Goal: Information Seeking & Learning: Learn about a topic

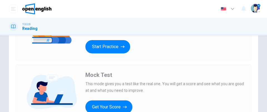
scroll to position [56, 0]
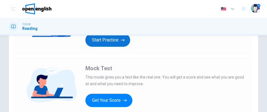
click at [110, 42] on button "Start Practice" at bounding box center [107, 40] width 45 height 13
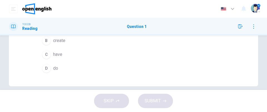
click at [53, 69] on span "do" at bounding box center [55, 68] width 5 height 7
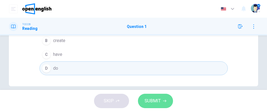
click at [168, 101] on button "SUBMIT" at bounding box center [155, 101] width 35 height 14
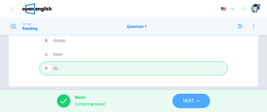
click at [192, 102] on span "NEXT" at bounding box center [188, 101] width 11 height 8
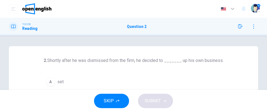
scroll to position [0, 0]
click at [50, 82] on div "A" at bounding box center [50, 82] width 9 height 9
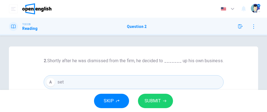
click at [155, 100] on span "SUBMIT" at bounding box center [152, 101] width 16 height 8
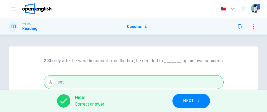
click at [192, 102] on span "NEXT" at bounding box center [188, 101] width 11 height 8
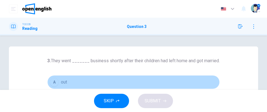
click at [55, 82] on div "A" at bounding box center [54, 82] width 9 height 9
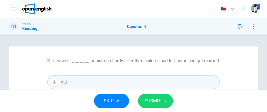
click at [158, 102] on span "SUBMIT" at bounding box center [152, 101] width 16 height 8
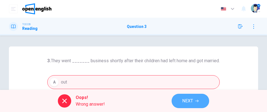
click at [193, 101] on span "NEXT" at bounding box center [187, 101] width 11 height 8
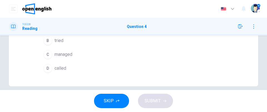
scroll to position [28, 0]
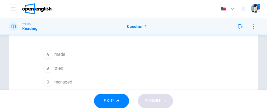
click at [65, 78] on button "C managed" at bounding box center [133, 83] width 185 height 14
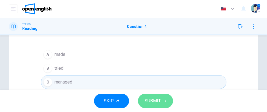
click at [169, 102] on button "SUBMIT" at bounding box center [155, 101] width 35 height 14
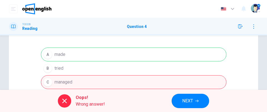
scroll to position [0, 0]
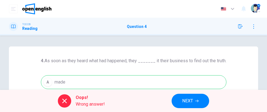
click at [102, 85] on div "A made B tried C managed D called" at bounding box center [133, 104] width 185 height 56
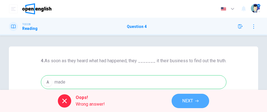
click at [192, 101] on span "NEXT" at bounding box center [187, 101] width 11 height 8
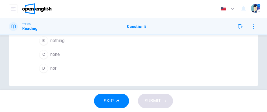
scroll to position [28, 0]
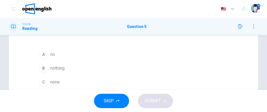
click at [75, 67] on button "B nothing" at bounding box center [134, 69] width 194 height 14
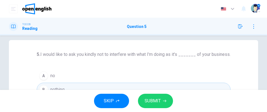
scroll to position [0, 0]
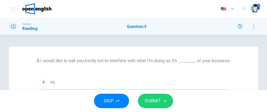
click at [157, 102] on span "SUBMIT" at bounding box center [152, 101] width 16 height 8
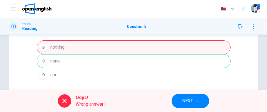
scroll to position [56, 0]
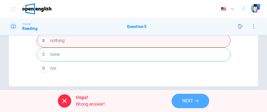
click at [195, 101] on icon "button" at bounding box center [196, 101] width 3 height 2
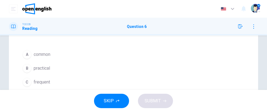
scroll to position [70, 0]
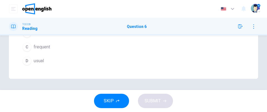
click at [40, 62] on span "usual" at bounding box center [39, 61] width 10 height 7
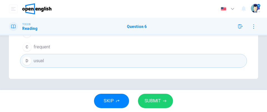
click at [157, 102] on span "SUBMIT" at bounding box center [152, 101] width 16 height 8
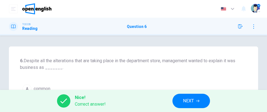
scroll to position [28, 0]
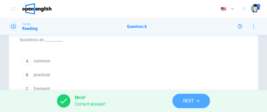
click at [199, 102] on icon "button" at bounding box center [197, 101] width 3 height 3
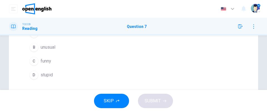
scroll to position [56, 0]
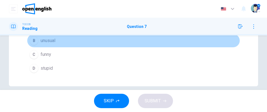
click at [43, 41] on span "unusual" at bounding box center [48, 40] width 15 height 7
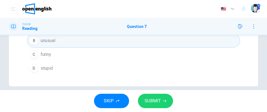
click at [167, 101] on button "SUBMIT" at bounding box center [155, 101] width 35 height 14
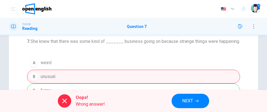
scroll to position [0, 0]
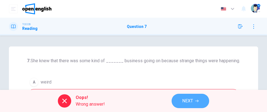
click at [193, 103] on span "NEXT" at bounding box center [187, 101] width 11 height 8
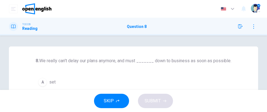
click at [44, 82] on div "A" at bounding box center [42, 82] width 9 height 9
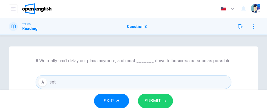
click at [151, 99] on span "SUBMIT" at bounding box center [152, 101] width 16 height 8
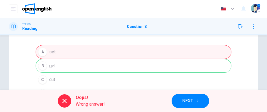
scroll to position [56, 0]
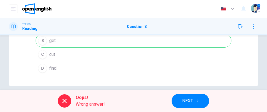
click at [194, 101] on button "NEXT" at bounding box center [189, 101] width 37 height 14
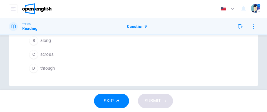
click at [44, 68] on span "through" at bounding box center [47, 68] width 14 height 7
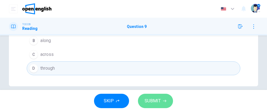
click at [166, 102] on button "SUBMIT" at bounding box center [155, 101] width 35 height 14
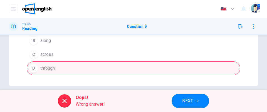
click at [189, 101] on span "NEXT" at bounding box center [187, 101] width 11 height 8
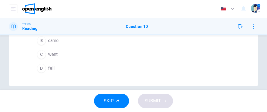
click at [48, 52] on span "went" at bounding box center [52, 54] width 9 height 7
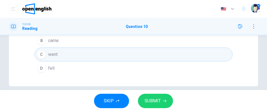
click at [149, 104] on span "SUBMIT" at bounding box center [152, 101] width 16 height 8
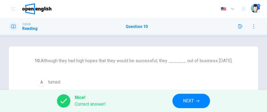
scroll to position [28, 0]
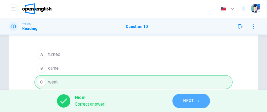
click at [183, 106] on button "NEXT" at bounding box center [190, 101] width 37 height 14
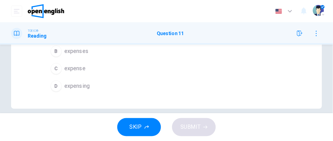
scroll to position [0, 0]
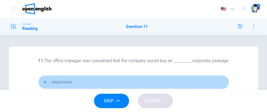
click at [43, 79] on div "A" at bounding box center [45, 82] width 9 height 9
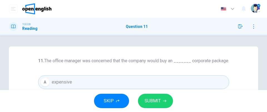
click at [151, 101] on span "SUBMIT" at bounding box center [152, 101] width 16 height 8
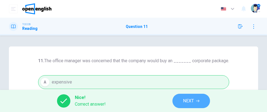
click at [204, 103] on button "NEXT" at bounding box center [190, 101] width 37 height 14
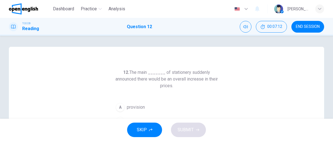
drag, startPoint x: 259, startPoint y: 0, endPoint x: 83, endPoint y: 69, distance: 188.9
click at [83, 69] on div "12. The main _______ of stationery suddenly announced there would be an overall…" at bounding box center [167, 143] width 316 height 193
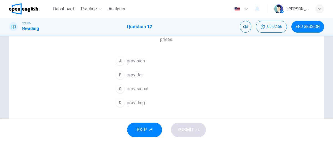
scroll to position [69, 0]
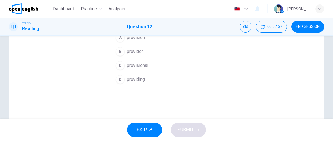
click at [136, 81] on span "providing" at bounding box center [136, 79] width 18 height 7
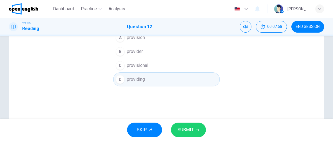
click at [187, 112] on span "SUBMIT" at bounding box center [186, 130] width 16 height 8
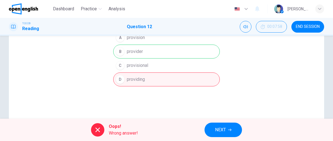
scroll to position [35, 0]
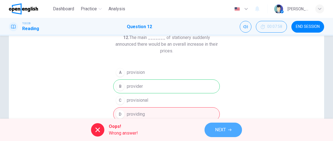
click at [219, 112] on span "NEXT" at bounding box center [220, 130] width 11 height 8
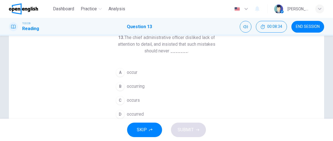
click at [139, 68] on button "A occur" at bounding box center [166, 72] width 107 height 14
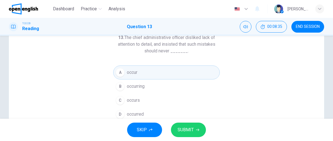
click at [194, 112] on button "SUBMIT" at bounding box center [188, 129] width 35 height 14
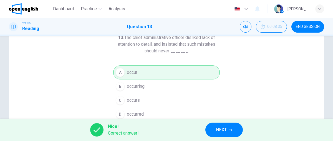
click at [222, 112] on button "NEXT" at bounding box center [224, 129] width 37 height 14
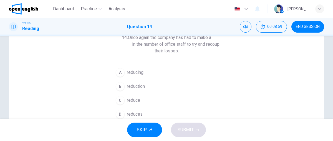
click at [140, 86] on span "reduction" at bounding box center [136, 86] width 18 height 7
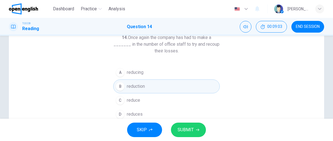
click at [190, 112] on span "SUBMIT" at bounding box center [186, 130] width 16 height 8
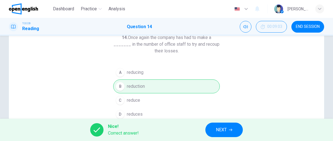
click at [216, 112] on span "NEXT" at bounding box center [221, 130] width 11 height 8
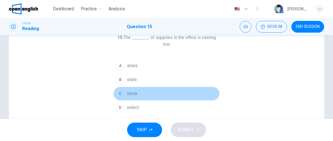
drag, startPoint x: 128, startPoint y: 85, endPoint x: 132, endPoint y: 88, distance: 5.5
click at [128, 90] on span "stock" at bounding box center [132, 93] width 11 height 7
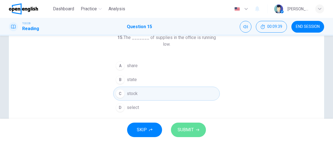
click at [195, 112] on button "SUBMIT" at bounding box center [188, 129] width 35 height 14
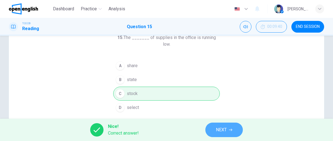
click at [229, 112] on icon "button" at bounding box center [230, 129] width 3 height 3
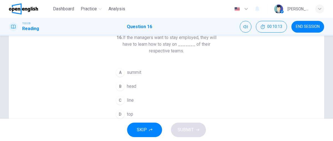
click at [127, 97] on span "line" at bounding box center [130, 100] width 7 height 7
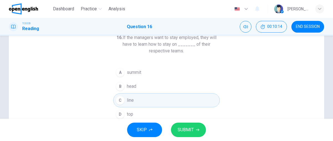
click at [187, 112] on button "SUBMIT" at bounding box center [188, 129] width 35 height 14
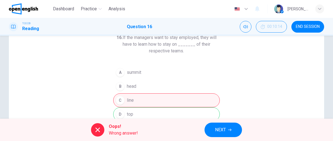
click at [221, 112] on span "NEXT" at bounding box center [220, 130] width 11 height 8
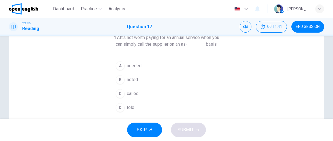
scroll to position [69, 0]
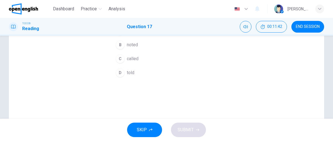
click at [137, 34] on span "needed" at bounding box center [134, 30] width 15 height 7
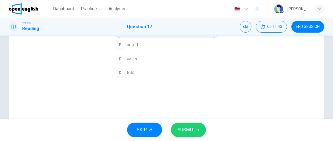
click at [191, 112] on span "SUBMIT" at bounding box center [186, 130] width 16 height 8
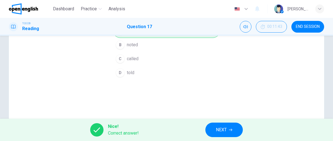
click at [232, 112] on icon "button" at bounding box center [230, 129] width 3 height 2
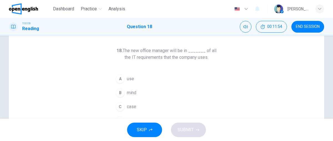
scroll to position [35, 0]
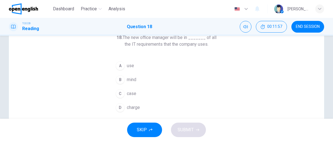
click at [137, 107] on span "charge" at bounding box center [133, 107] width 13 height 7
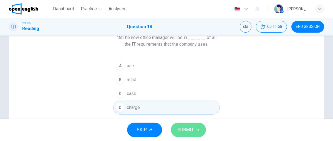
click at [182, 112] on span "SUBMIT" at bounding box center [186, 130] width 16 height 8
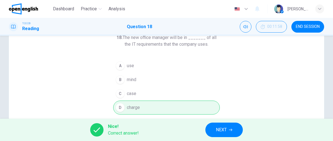
click at [224, 112] on span "NEXT" at bounding box center [221, 130] width 11 height 8
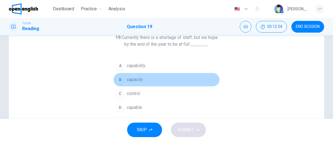
click at [130, 79] on span "capacity" at bounding box center [135, 79] width 16 height 7
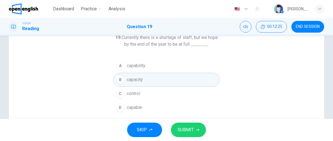
click at [190, 112] on span "SUBMIT" at bounding box center [186, 130] width 16 height 8
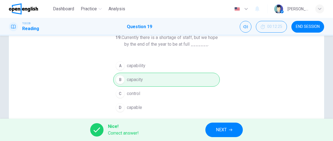
click at [236, 112] on button "NEXT" at bounding box center [224, 129] width 37 height 14
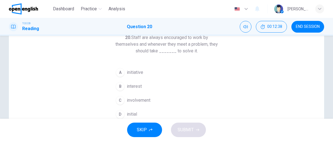
click at [144, 72] on button "A initiative" at bounding box center [166, 72] width 107 height 14
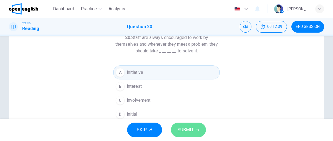
click at [184, 112] on span "SUBMIT" at bounding box center [186, 130] width 16 height 8
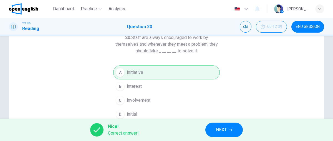
click at [266, 27] on span "END SESSION" at bounding box center [308, 26] width 24 height 4
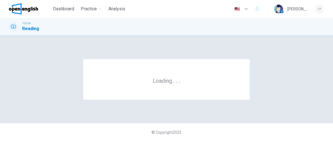
scroll to position [0, 0]
